Goal: Task Accomplishment & Management: Use online tool/utility

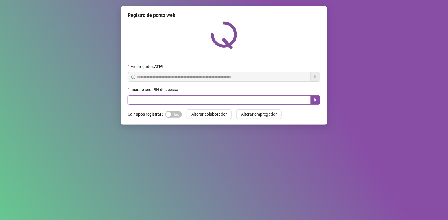
click at [186, 100] on input "text" at bounding box center [219, 99] width 183 height 9
click at [164, 100] on input "text" at bounding box center [219, 99] width 183 height 9
type input "*****"
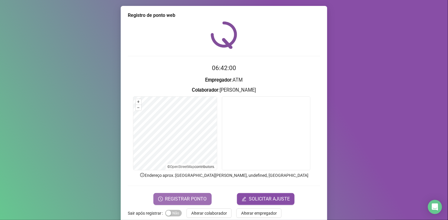
click at [192, 197] on span "REGISTRAR PONTO" at bounding box center [186, 198] width 42 height 7
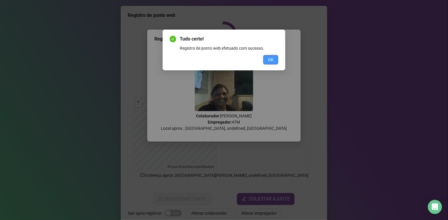
click at [272, 59] on span "OK" at bounding box center [271, 59] width 6 height 6
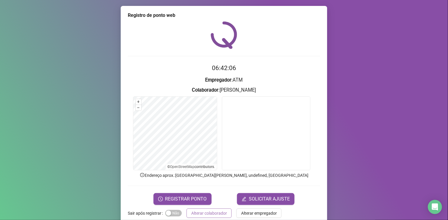
click at [206, 210] on span "Alterar colaborador" at bounding box center [209, 213] width 36 height 6
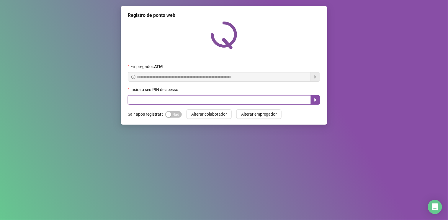
click at [206, 102] on input "text" at bounding box center [219, 99] width 183 height 9
type input "*****"
click at [316, 104] on button "button" at bounding box center [315, 99] width 9 height 9
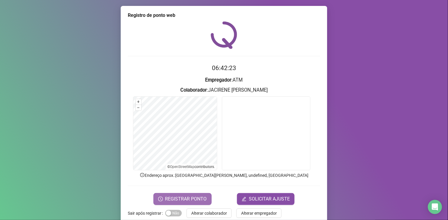
click at [192, 197] on span "REGISTRAR PONTO" at bounding box center [186, 198] width 42 height 7
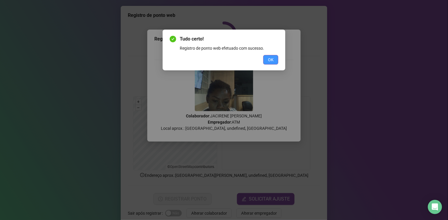
click at [270, 61] on span "OK" at bounding box center [271, 59] width 6 height 6
